Goal: Navigation & Orientation: Find specific page/section

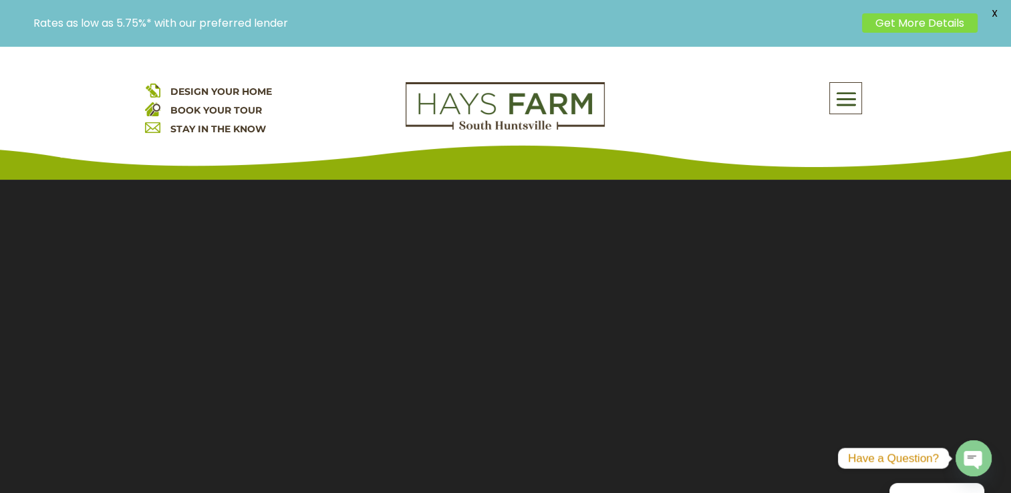
click at [849, 87] on span at bounding box center [845, 99] width 31 height 31
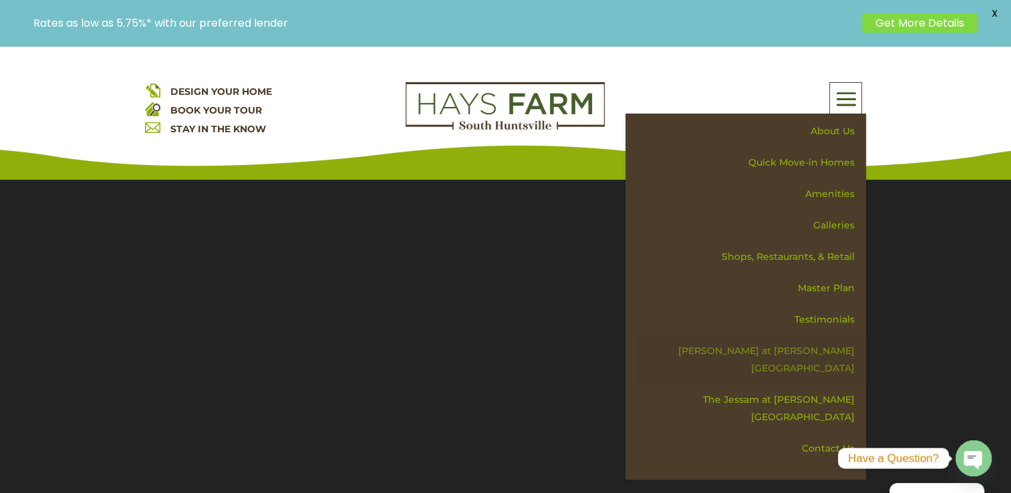
click at [832, 344] on link "[PERSON_NAME] at [PERSON_NAME][GEOGRAPHIC_DATA]" at bounding box center [750, 360] width 231 height 49
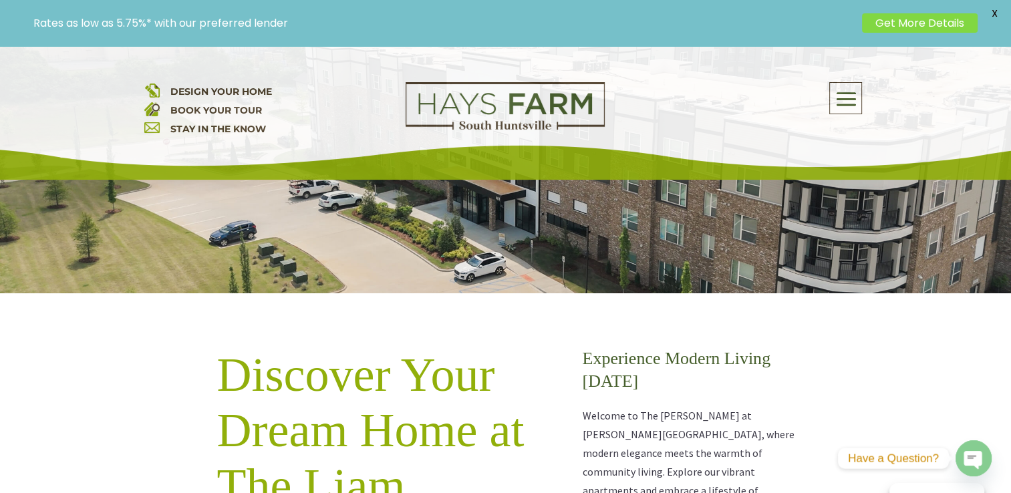
scroll to position [473, 0]
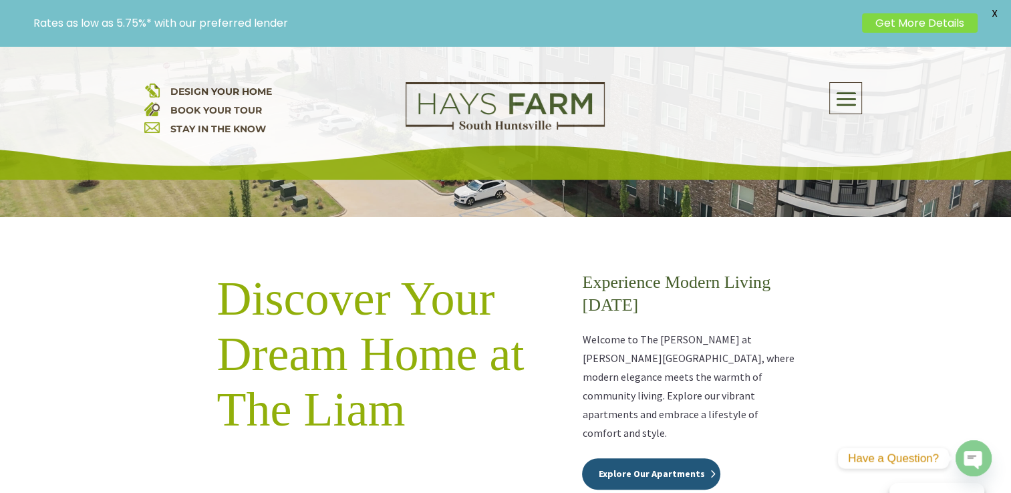
click at [683, 459] on link "Explore Our Apartments" at bounding box center [651, 475] width 138 height 32
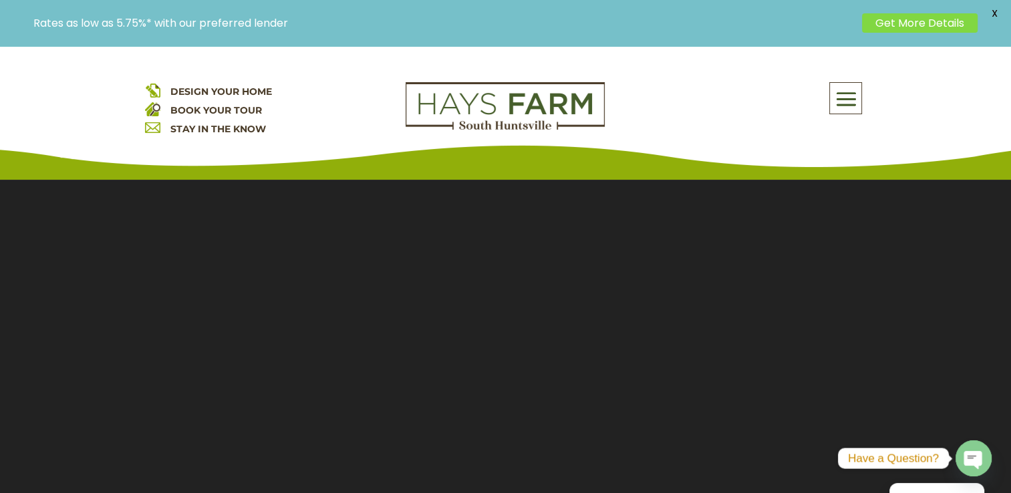
click at [846, 82] on div "About Us Quick Move-in Homes Amenities Galleries Shops, Restaurants, & Retail M…" at bounding box center [846, 98] width 33 height 32
click at [852, 98] on span at bounding box center [845, 99] width 31 height 31
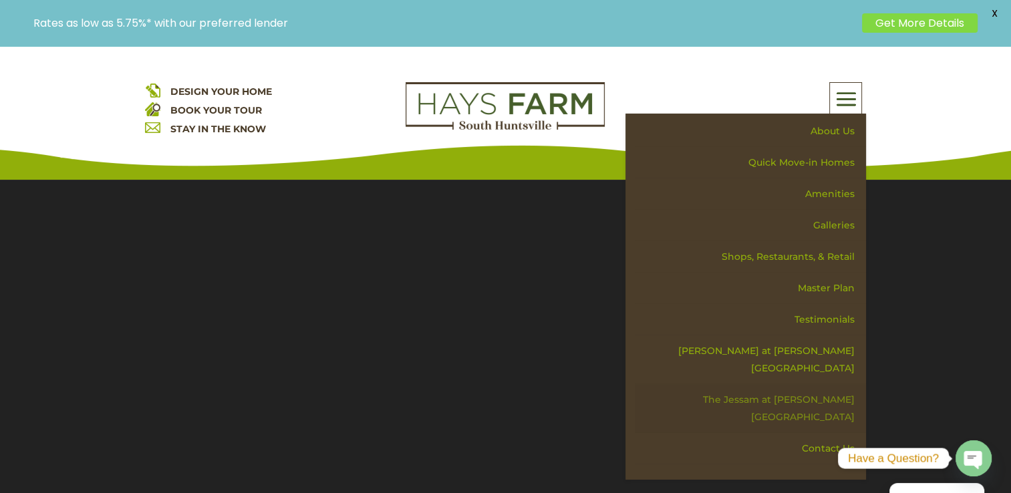
click at [789, 384] on link "The Jessam at [PERSON_NAME][GEOGRAPHIC_DATA]" at bounding box center [750, 408] width 231 height 49
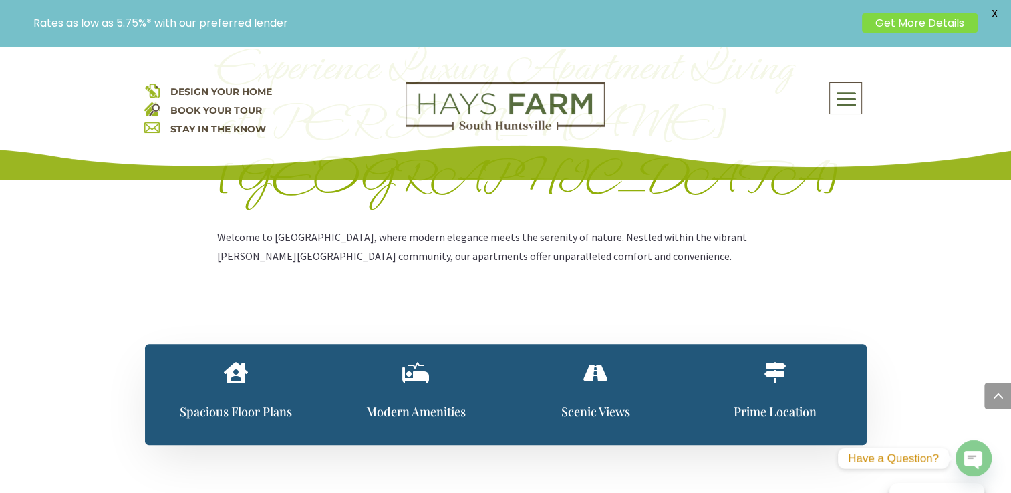
scroll to position [734, 0]
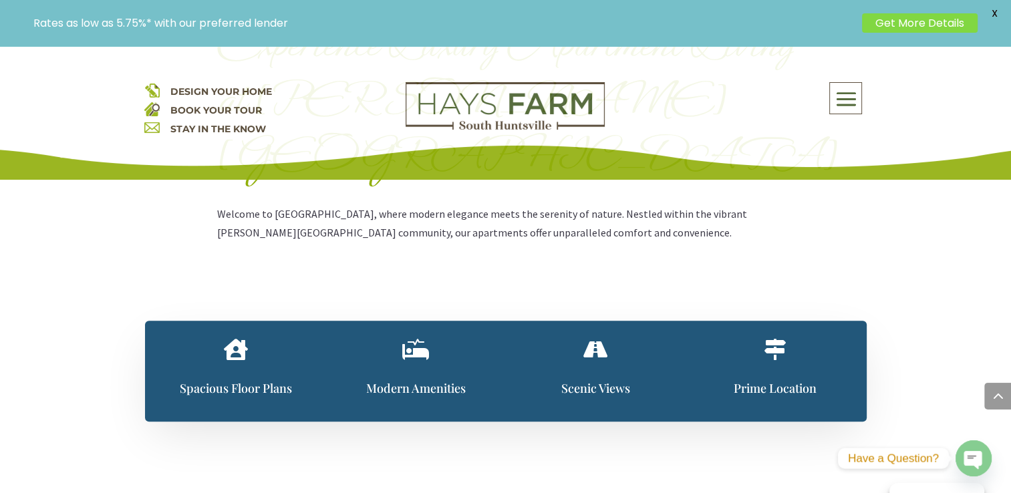
click at [230, 339] on span "" at bounding box center [236, 349] width 24 height 21
click at [243, 380] on span "Spacious Floor Plans" at bounding box center [236, 388] width 112 height 16
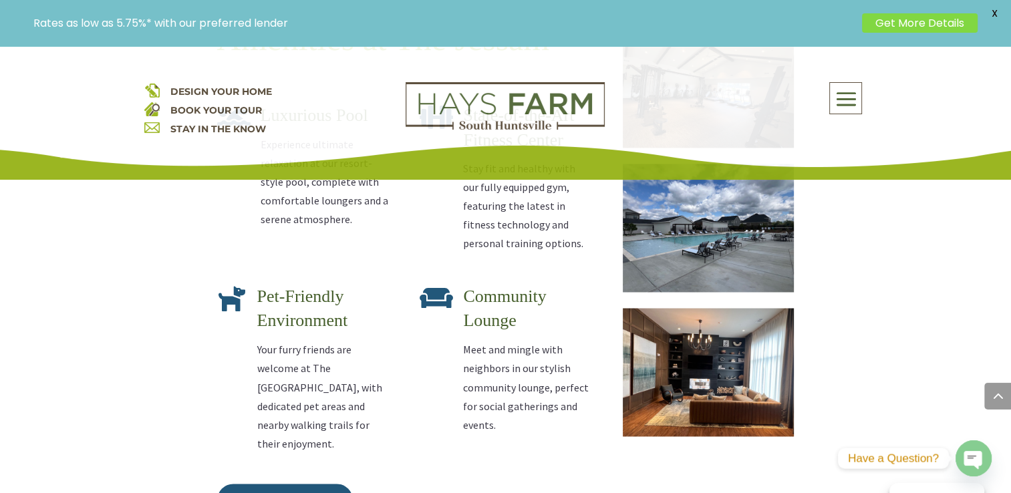
scroll to position [2209, 0]
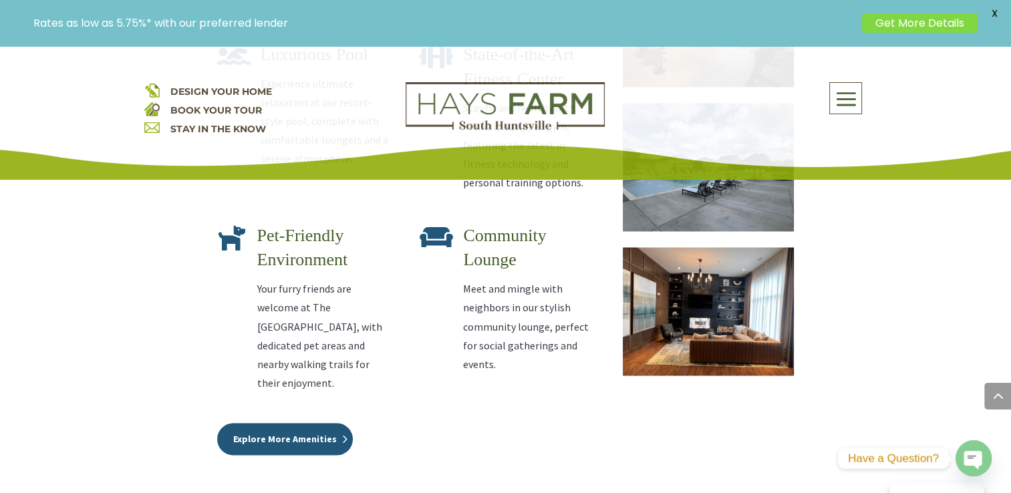
click at [264, 423] on link "Explore More Amenities" at bounding box center [285, 439] width 136 height 32
